Goal: Information Seeking & Learning: Compare options

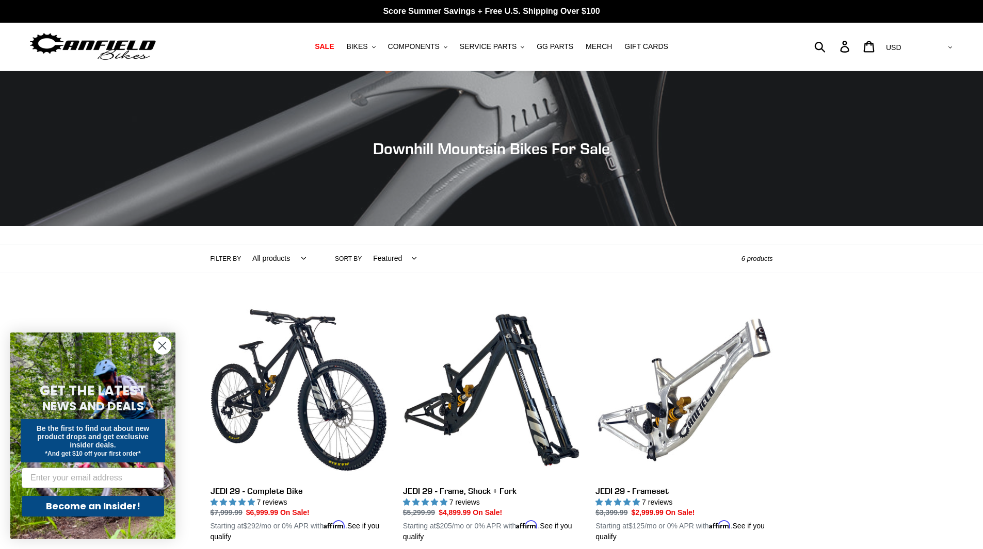
click at [165, 347] on circle "Close dialog" at bounding box center [162, 345] width 17 height 17
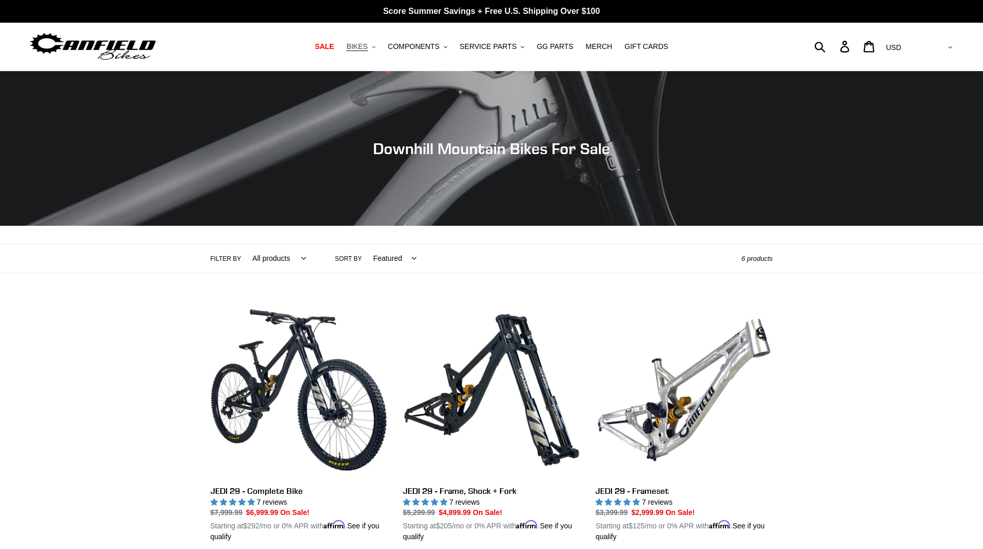
click at [367, 42] on span "BIKES" at bounding box center [356, 46] width 21 height 9
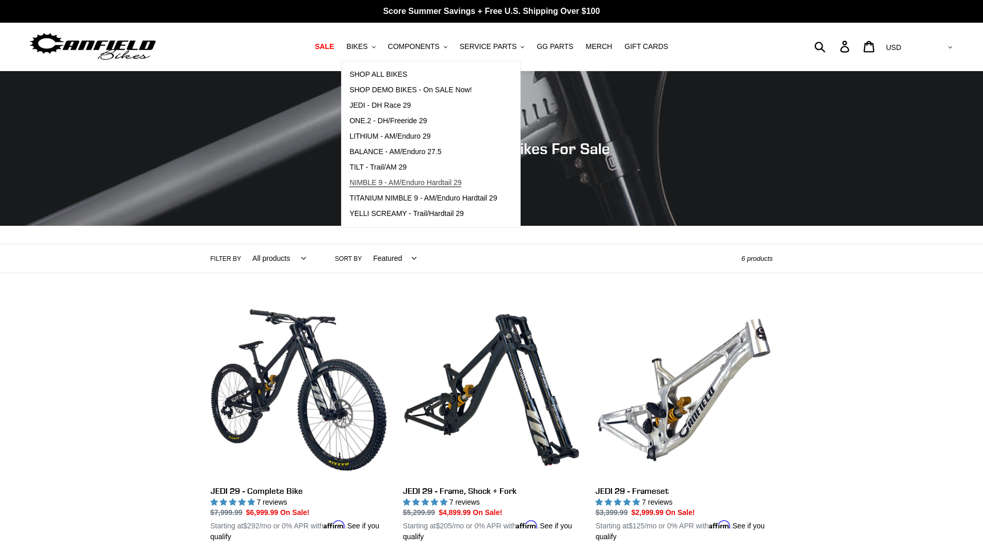
click at [391, 181] on span "NIMBLE 9 - AM/Enduro Hardtail 29" at bounding box center [405, 183] width 112 height 9
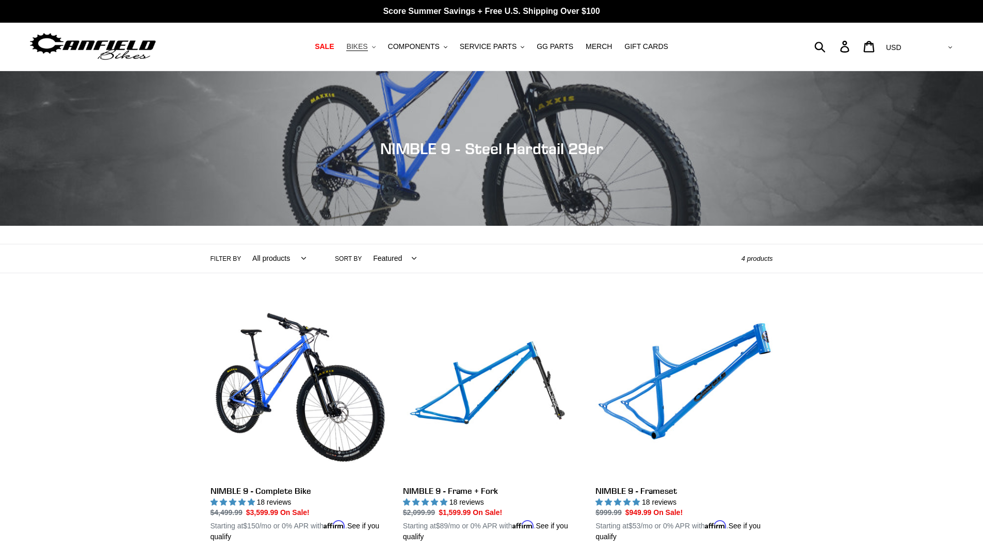
click at [363, 48] on span "BIKES" at bounding box center [356, 46] width 21 height 9
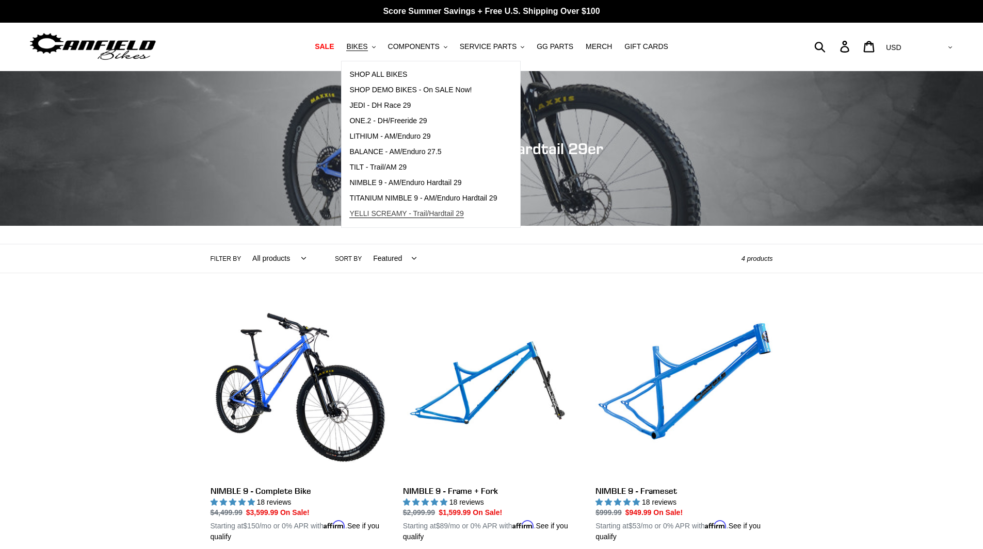
click at [399, 218] on span "YELLI SCREAMY - Trail/Hardtail 29" at bounding box center [406, 213] width 115 height 9
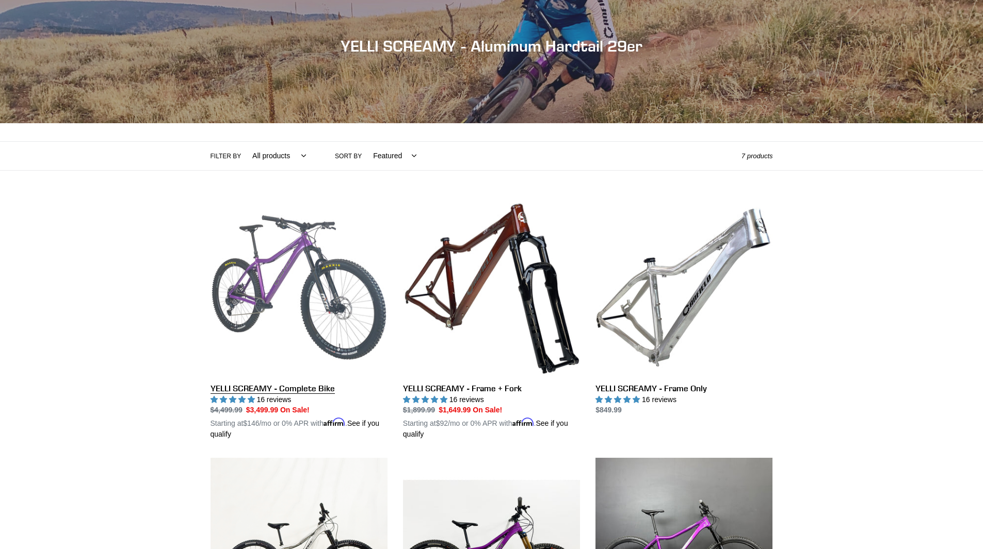
scroll to position [103, 0]
click at [278, 301] on link "YELLI SCREAMY - Complete Bike" at bounding box center [299, 319] width 177 height 241
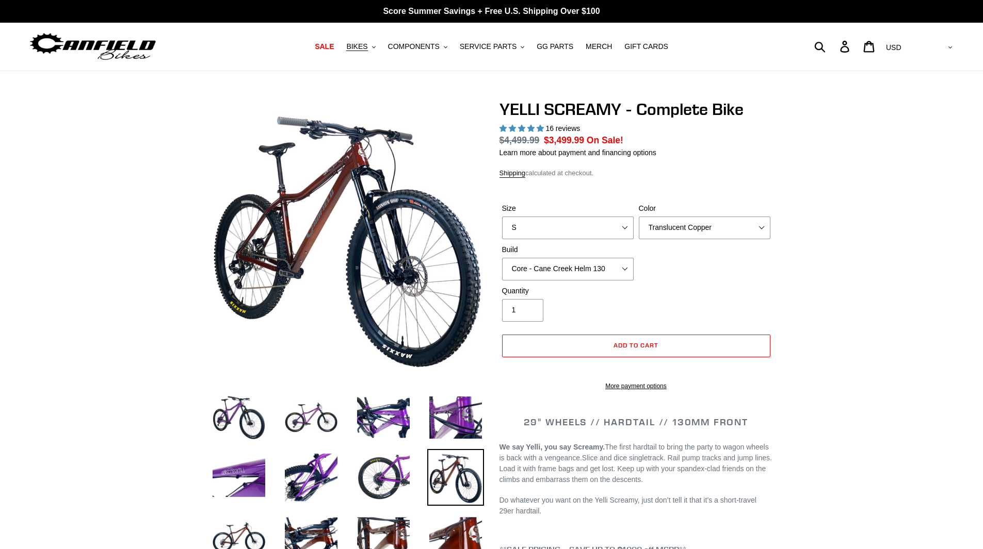
select select "highest-rating"
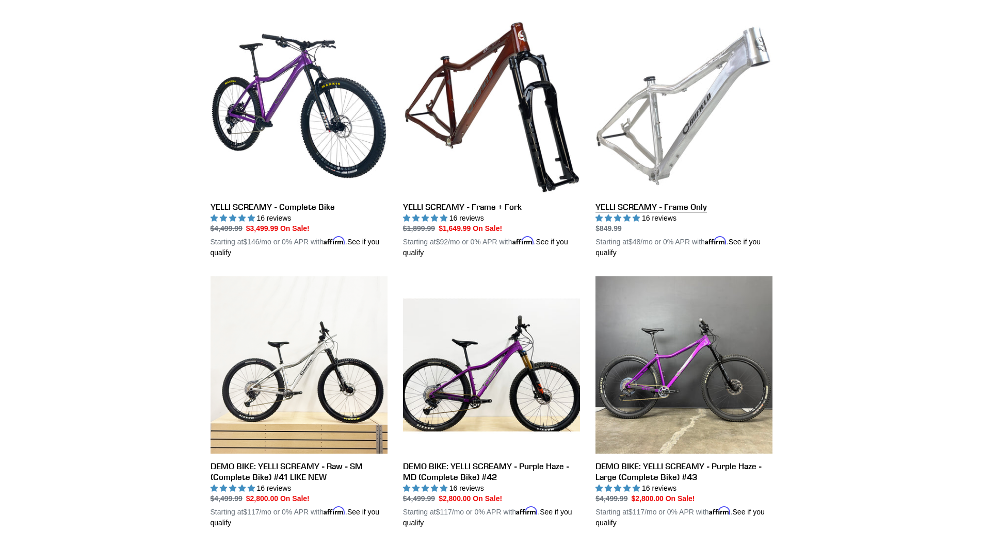
scroll to position [258, 0]
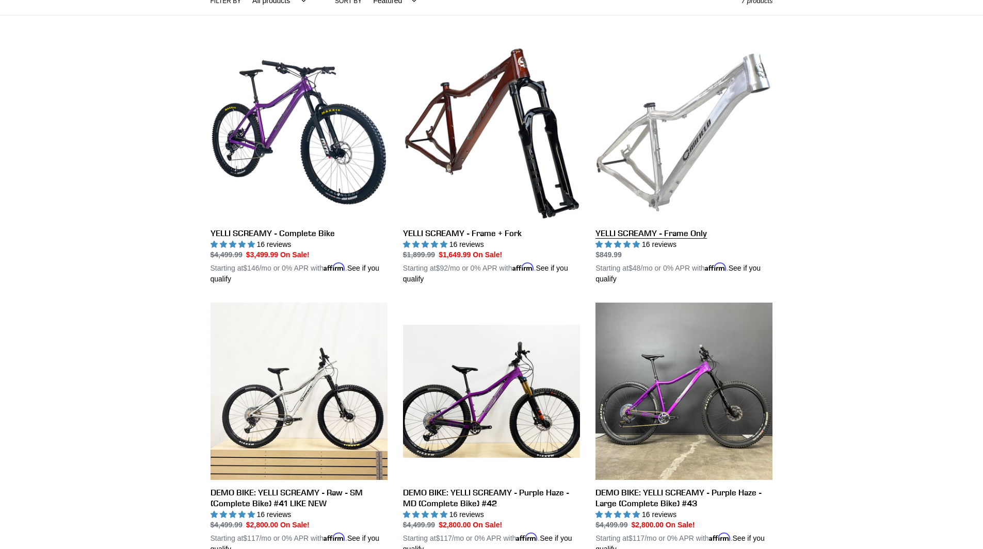
click at [683, 194] on link "YELLI SCREAMY - Frame Only" at bounding box center [683, 164] width 177 height 241
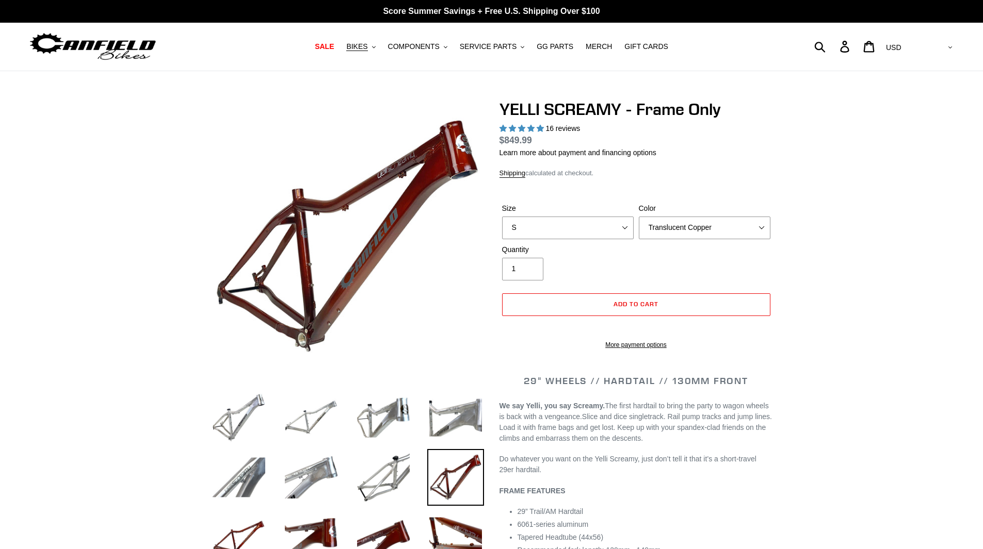
select select "highest-rating"
click at [594, 226] on select "S M L XL" at bounding box center [568, 228] width 132 height 23
select select "XL"
click at [502, 217] on select "S M L XL" at bounding box center [568, 228] width 132 height 23
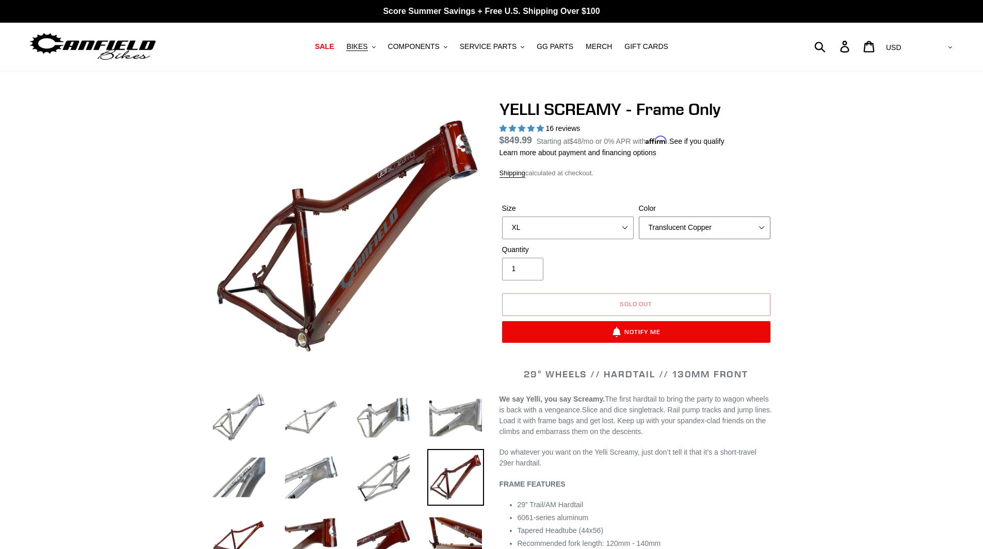
click at [708, 223] on select "Translucent Copper Purple Haze Raw" at bounding box center [705, 228] width 132 height 23
select select "Purple Haze"
click at [639, 217] on select "Translucent Copper Purple Haze Raw" at bounding box center [705, 228] width 132 height 23
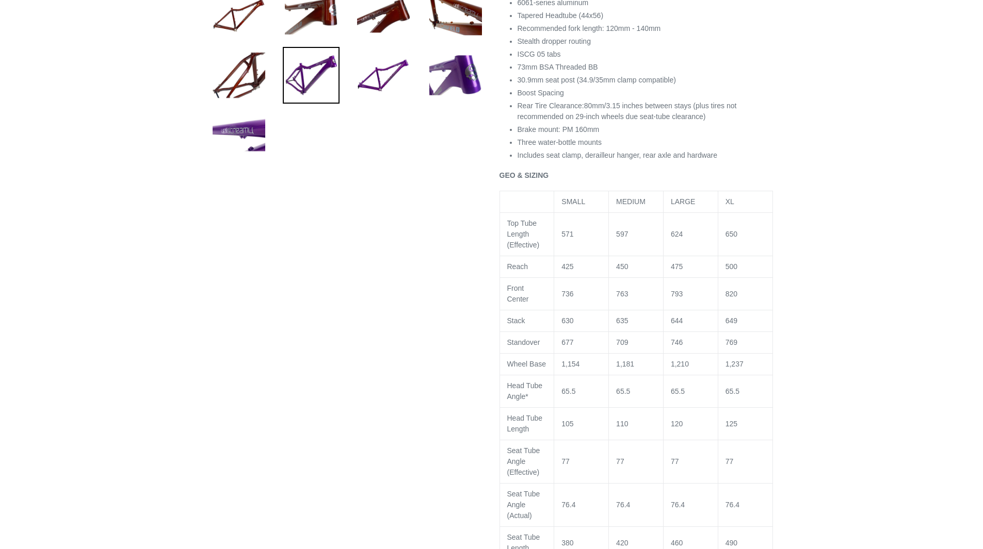
scroll to position [568, 0]
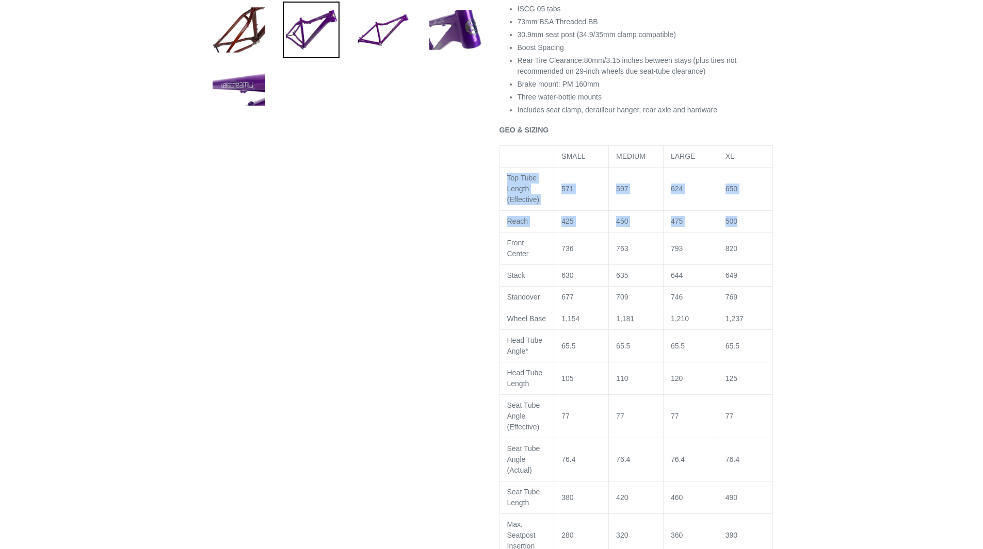
drag, startPoint x: 508, startPoint y: 187, endPoint x: 739, endPoint y: 232, distance: 235.6
click at [739, 232] on tbody "SMALL MEDIUM LARGE XL Top Tube Length (Effective) 571 597 624 650 Reach 425 450…" at bounding box center [635, 427] width 273 height 563
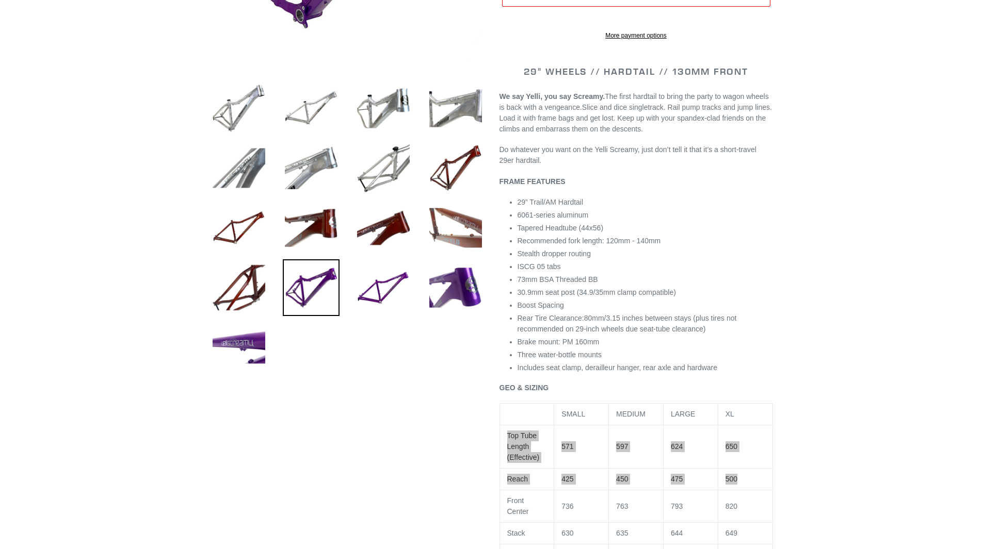
scroll to position [0, 0]
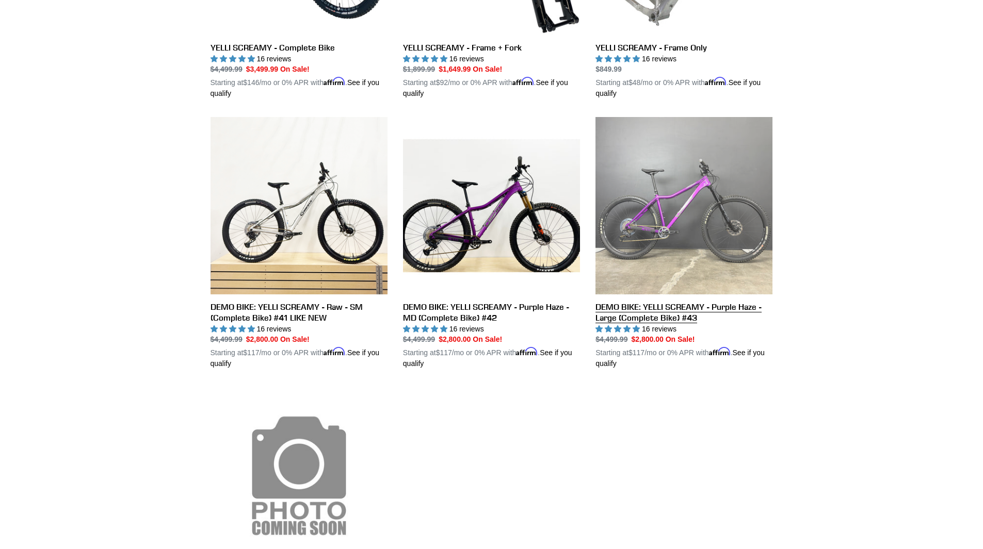
scroll to position [464, 0]
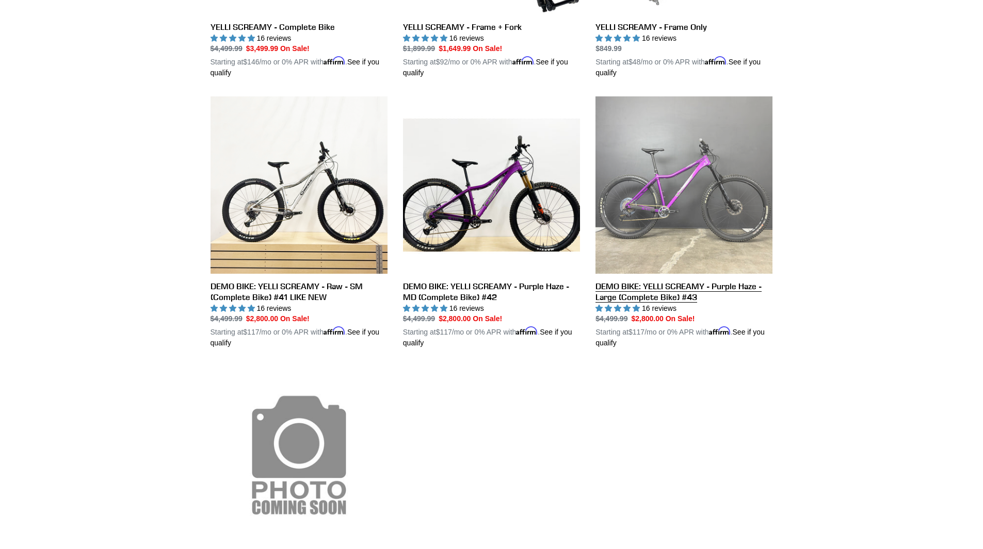
click at [675, 210] on link "DEMO BIKE: YELLI SCREAMY - Purple Haze - Large (Complete Bike) #43" at bounding box center [683, 222] width 177 height 252
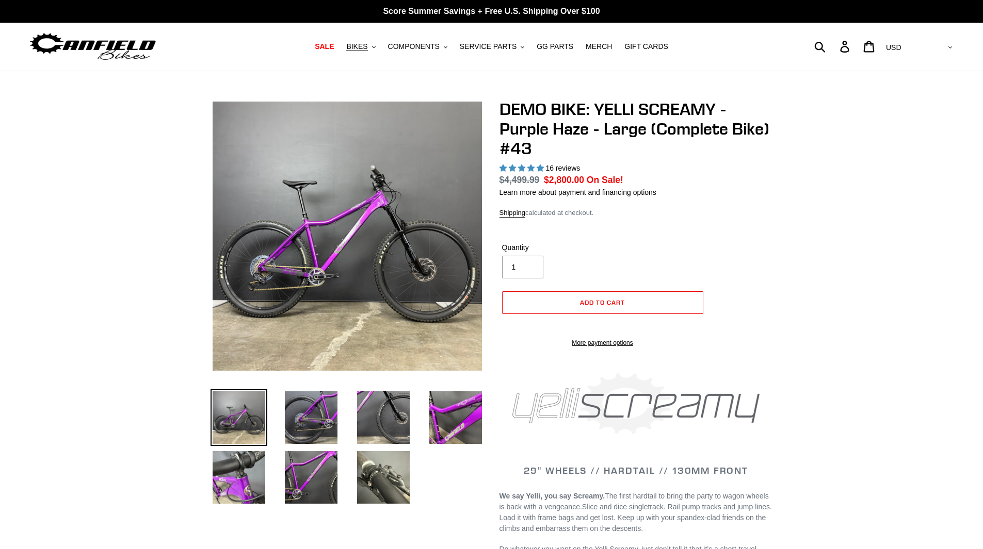
select select "highest-rating"
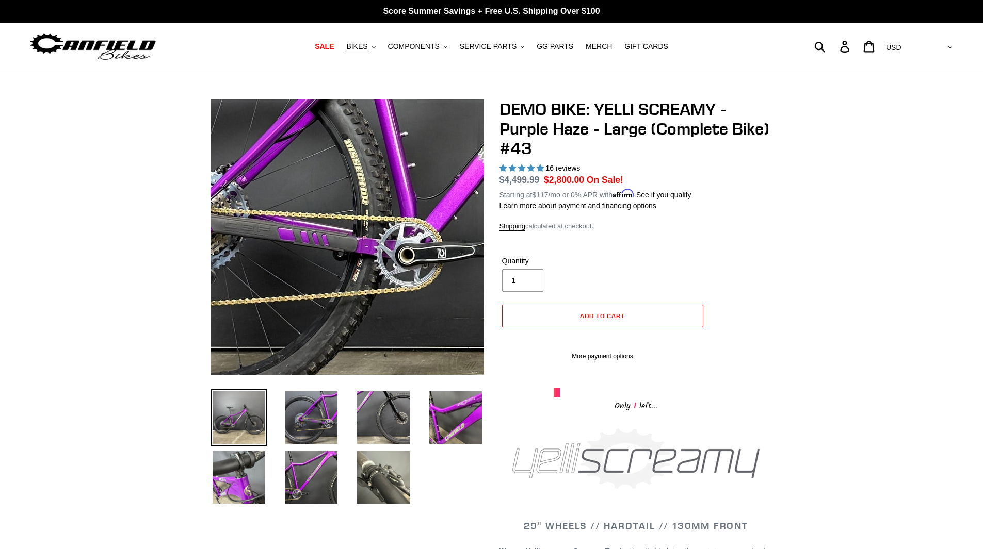
click at [283, 286] on img at bounding box center [529, 94] width 1057 height 1057
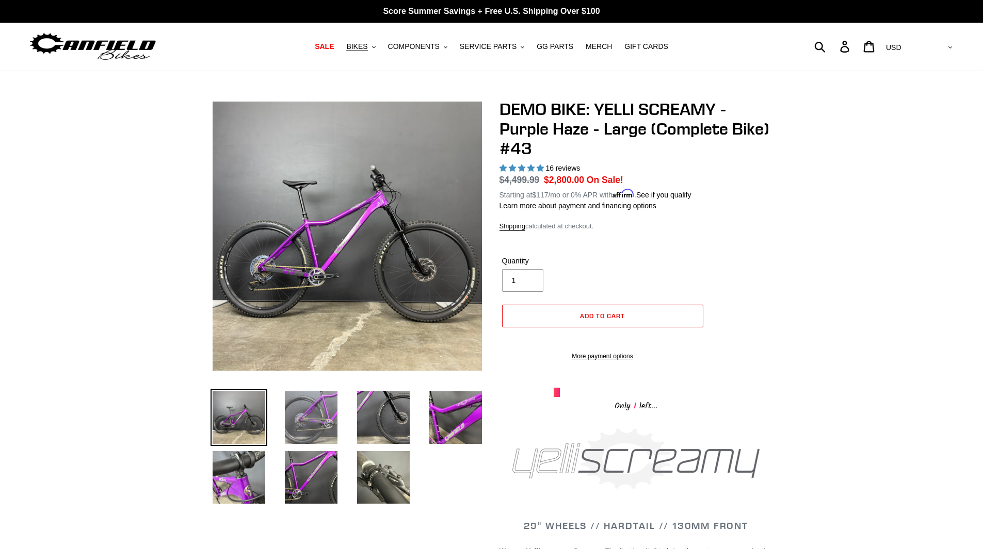
click at [302, 396] on img at bounding box center [311, 418] width 57 height 57
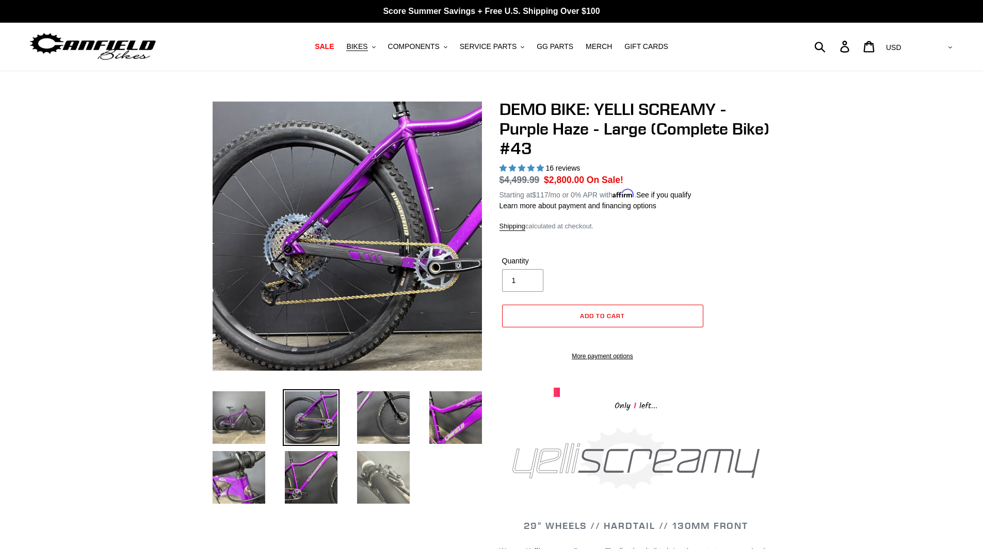
click at [384, 474] on img at bounding box center [383, 477] width 57 height 57
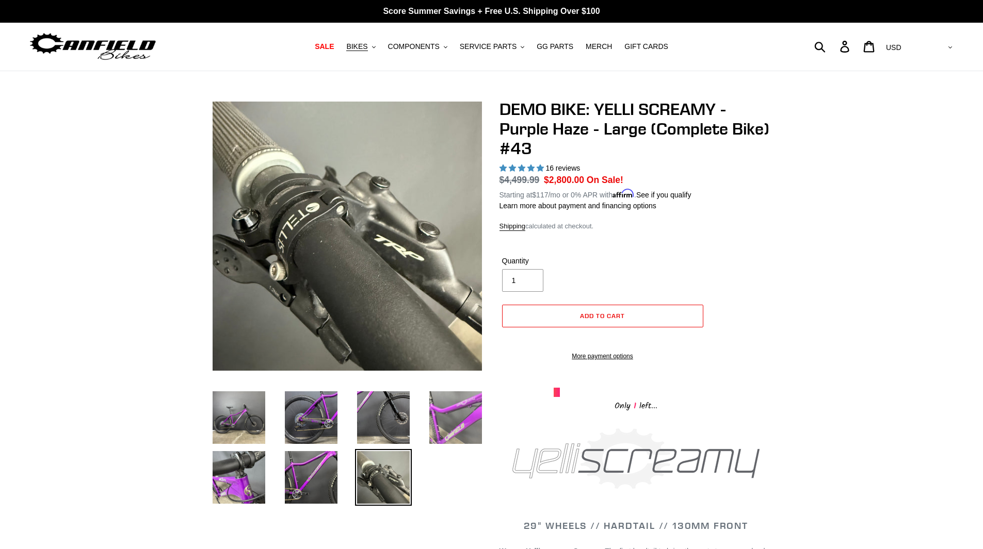
click at [453, 418] on img at bounding box center [455, 418] width 57 height 57
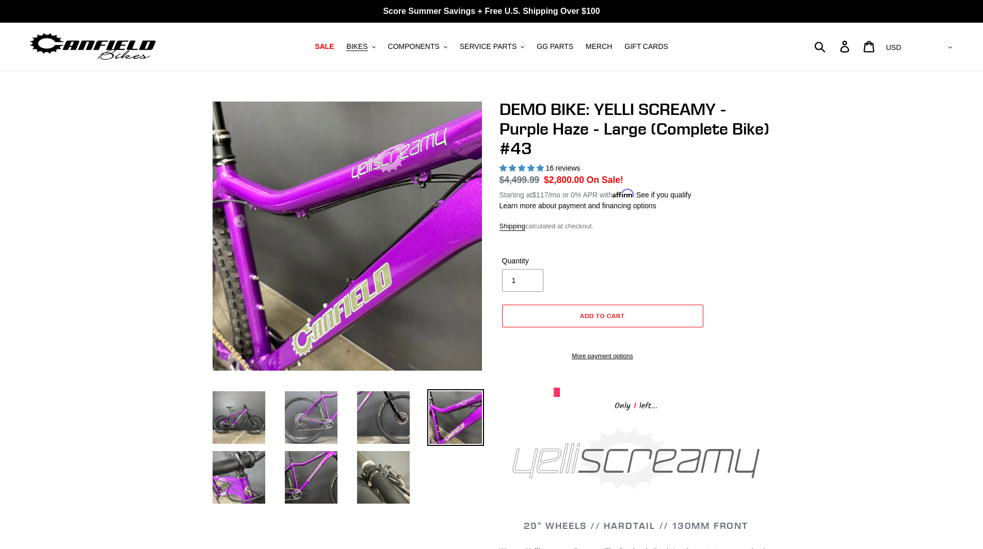
click at [322, 426] on img at bounding box center [311, 418] width 57 height 57
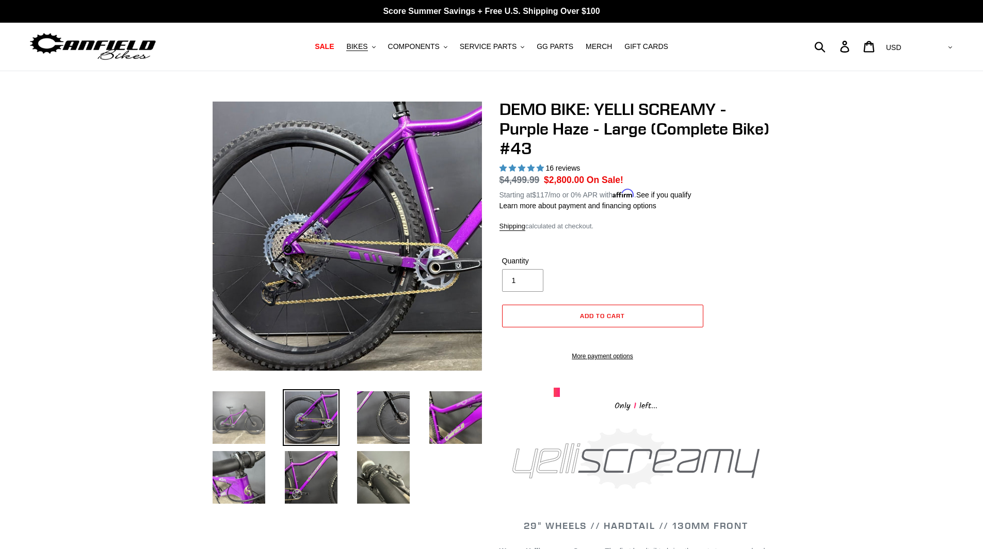
click at [240, 427] on img at bounding box center [239, 418] width 57 height 57
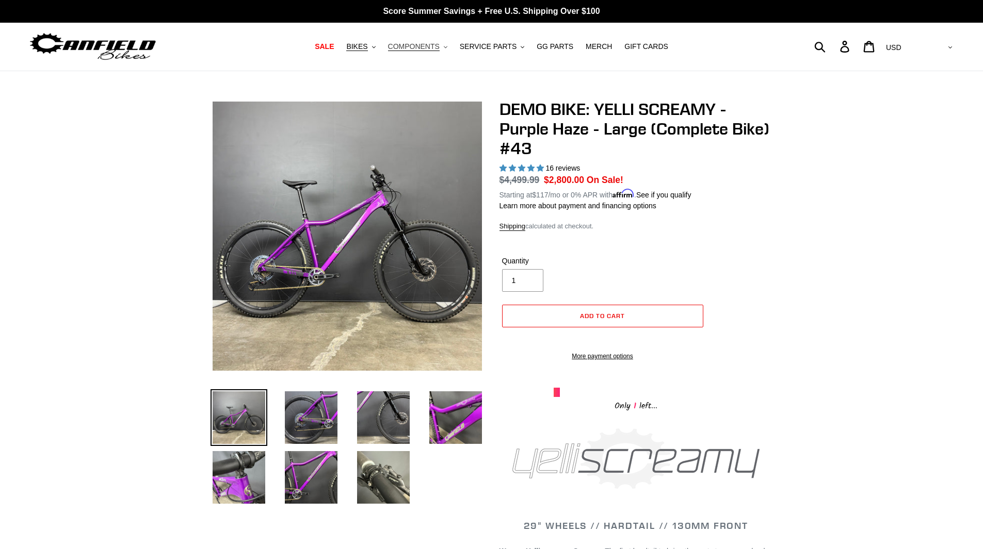
click at [447, 45] on icon ".cls-1{fill:#231f20}" at bounding box center [446, 47] width 4 height 4
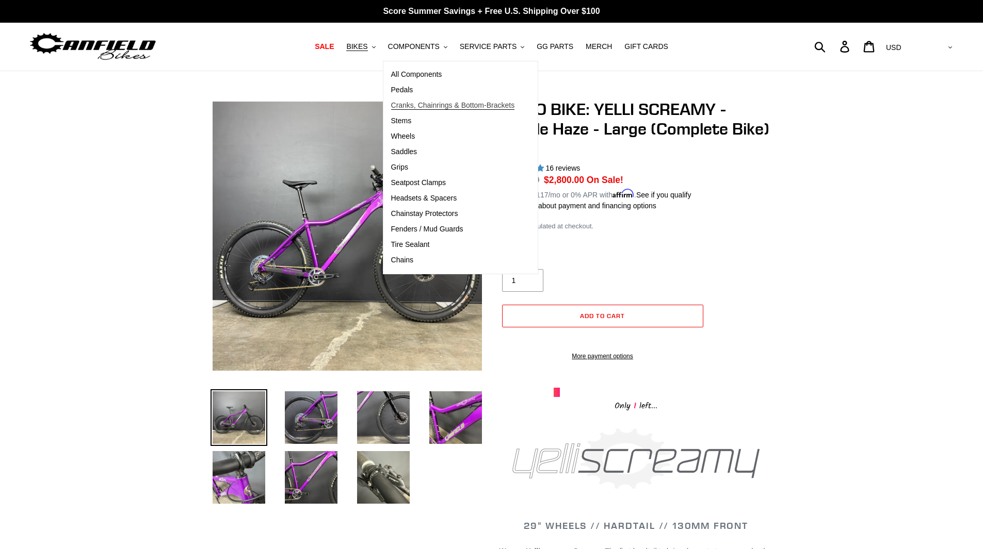
click at [420, 108] on span "Cranks, Chainrings & Bottom-Brackets" at bounding box center [453, 105] width 124 height 9
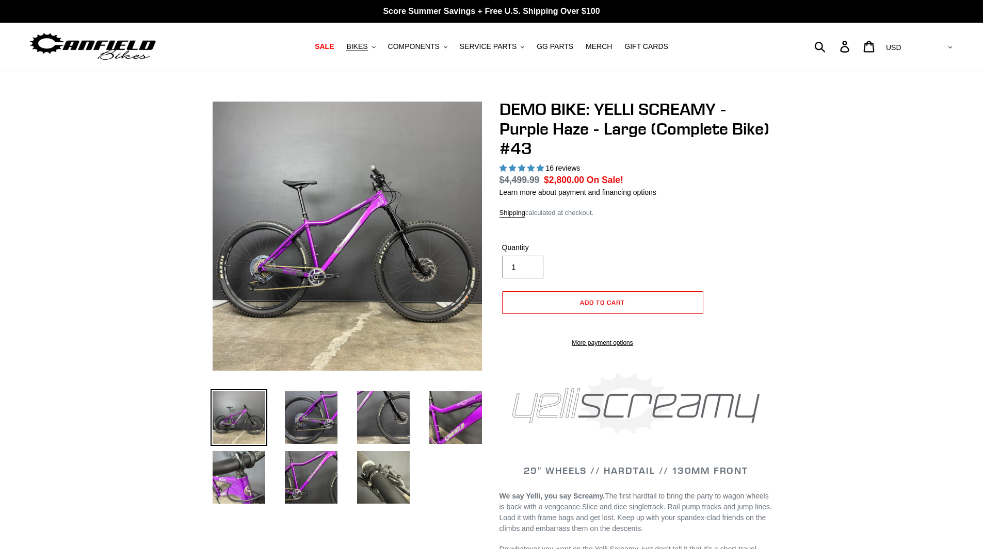
select select "highest-rating"
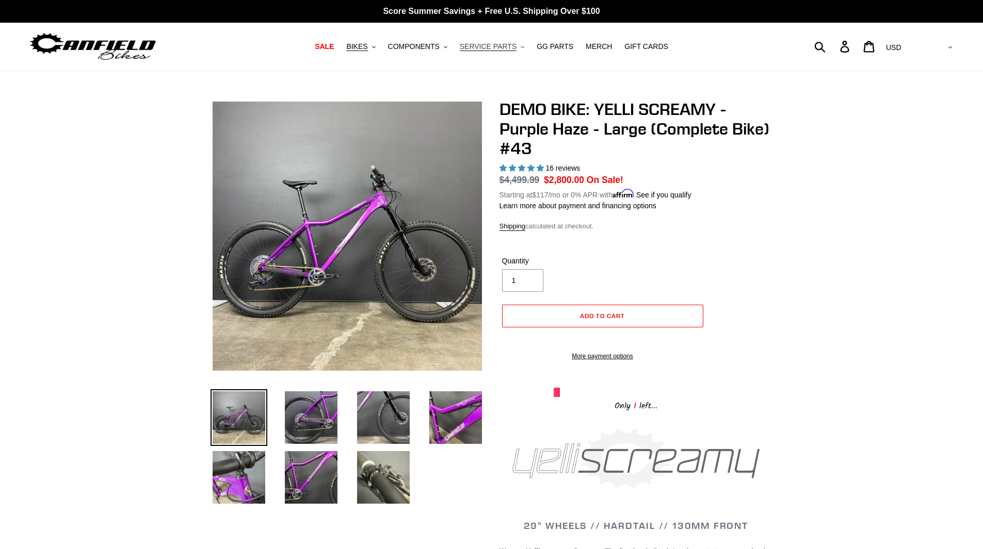
click at [480, 46] on span "SERVICE PARTS" at bounding box center [488, 46] width 57 height 9
click at [545, 46] on span "GG PARTS" at bounding box center [555, 46] width 37 height 9
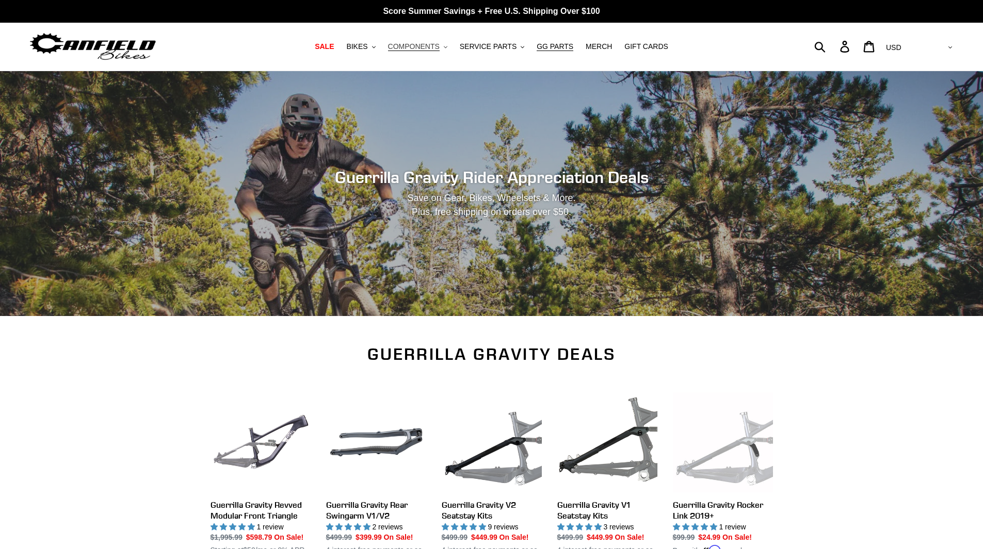
click at [425, 46] on span "COMPONENTS" at bounding box center [414, 46] width 52 height 9
click at [334, 47] on span "SALE" at bounding box center [324, 46] width 19 height 9
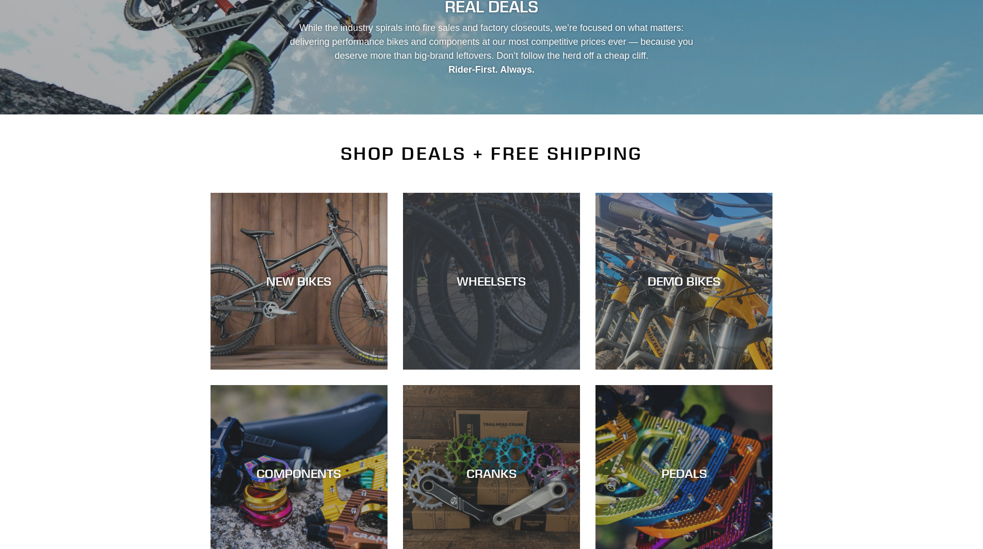
scroll to position [155, 0]
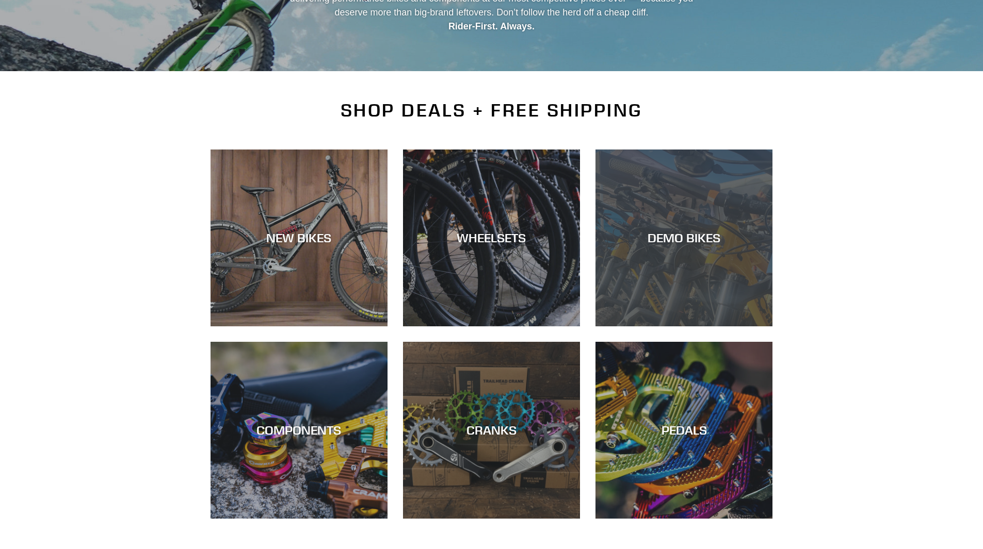
click at [640, 240] on div "DEMO BIKES" at bounding box center [683, 238] width 177 height 15
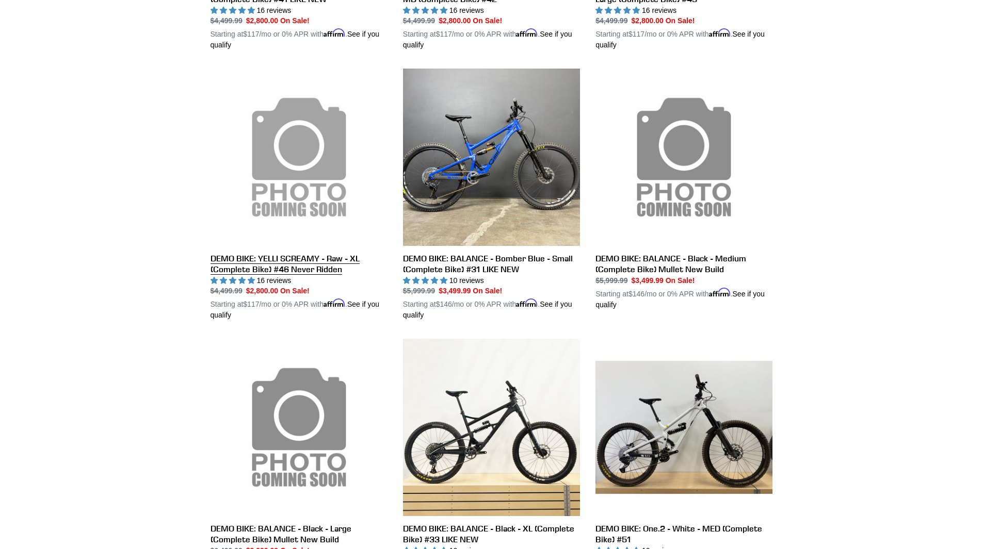
scroll to position [568, 0]
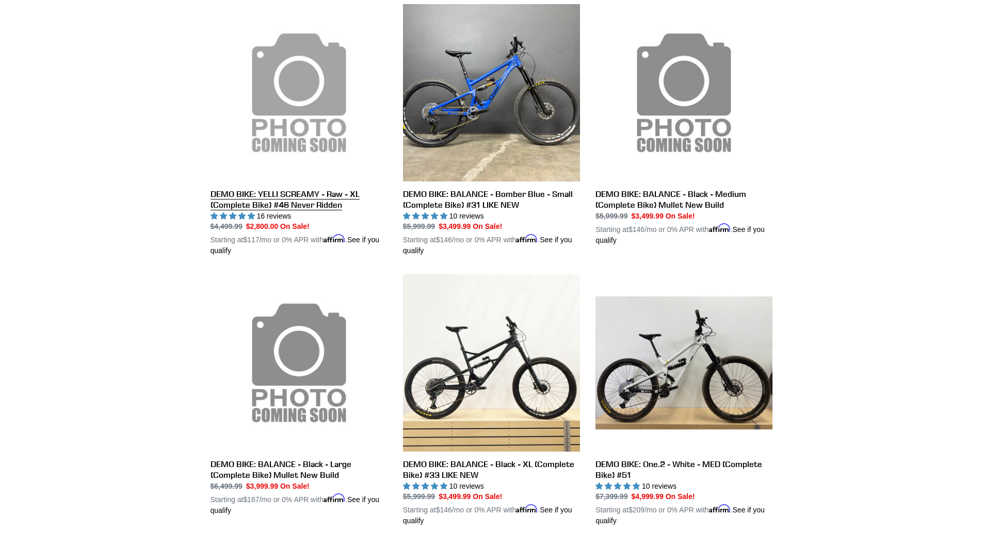
click at [297, 88] on link "DEMO BIKE: YELLI SCREAMY - Raw - XL (Complete Bike) #46 Never Ridden" at bounding box center [299, 130] width 177 height 252
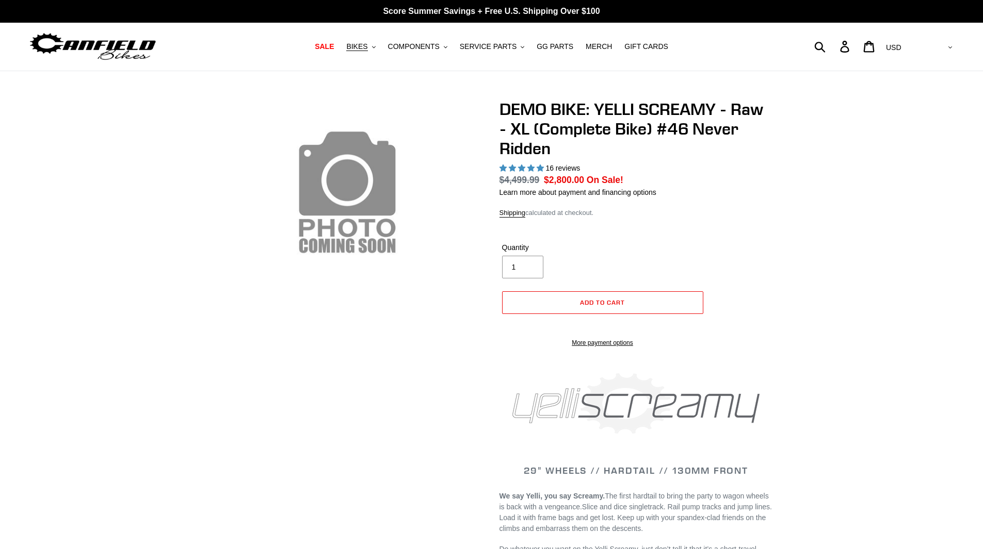
select select "highest-rating"
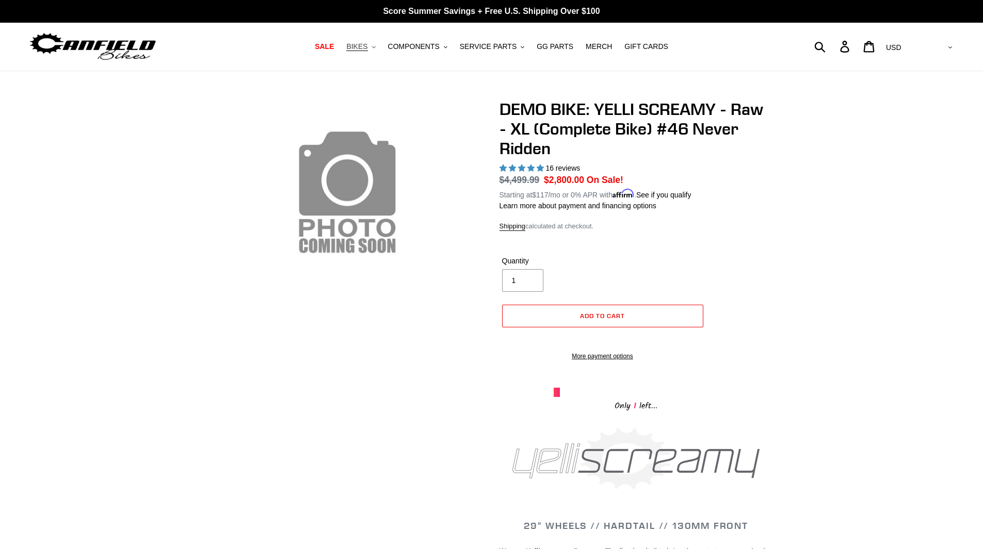
click at [367, 48] on span "BIKES" at bounding box center [356, 46] width 21 height 9
